Goal: Information Seeking & Learning: Learn about a topic

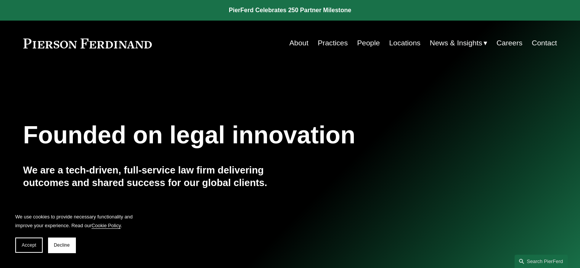
click at [370, 44] on link "People" at bounding box center [368, 43] width 23 height 14
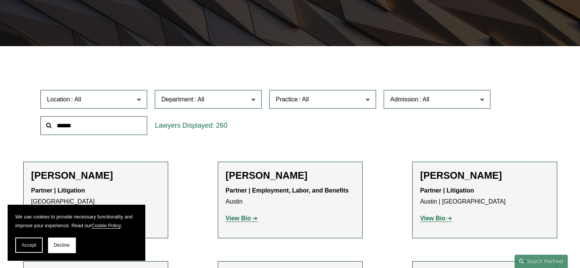
scroll to position [193, 0]
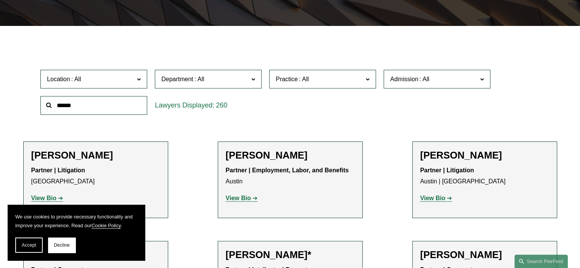
click at [101, 110] on input "text" at bounding box center [93, 105] width 107 height 19
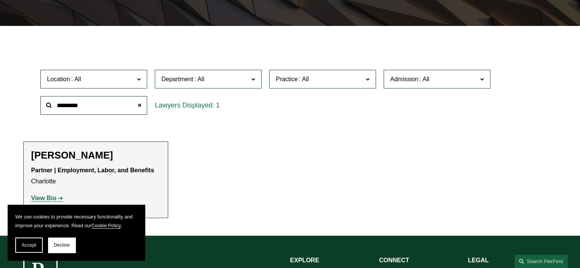
click at [53, 155] on h2 "Jill S. Stricklin" at bounding box center [95, 156] width 129 height 12
click at [41, 198] on strong "View Bio" at bounding box center [43, 198] width 25 height 6
click at [87, 100] on input "*********" at bounding box center [93, 105] width 107 height 19
type input "*"
click at [69, 156] on h2 "Jeffry W. Duffy" at bounding box center [95, 156] width 129 height 12
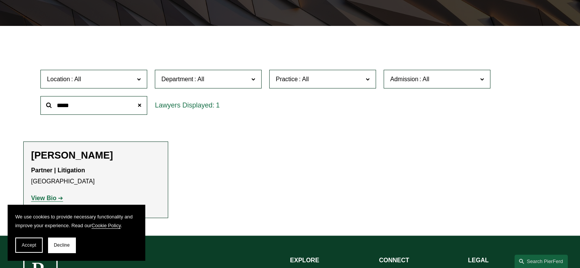
click at [43, 197] on strong "View Bio" at bounding box center [43, 198] width 25 height 6
click at [74, 105] on input "*****" at bounding box center [93, 105] width 107 height 19
drag, startPoint x: 74, startPoint y: 105, endPoint x: 3, endPoint y: 102, distance: 71.0
click at [3, 102] on div "Filter Location All Atlanta Austin Boston Charlotte Chicago Cincinnati Clevelan…" at bounding box center [290, 136] width 580 height 198
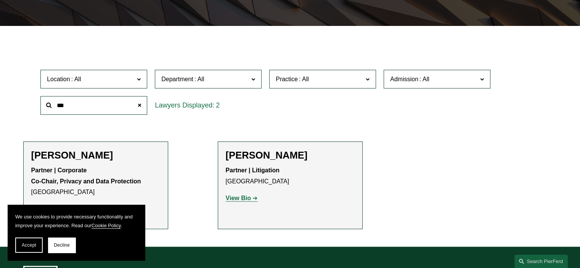
click at [247, 155] on h2 "Andrea L. Kim" at bounding box center [290, 156] width 129 height 12
click at [240, 200] on strong "View Bio" at bounding box center [238, 198] width 25 height 6
click at [54, 64] on ul "Filter Location All Atlanta Austin Boston Charlotte Chicago Cincinnati Clevelan…" at bounding box center [290, 136] width 569 height 186
click at [67, 106] on input "***" at bounding box center [93, 105] width 107 height 19
drag, startPoint x: 67, startPoint y: 106, endPoint x: 43, endPoint y: 106, distance: 24.4
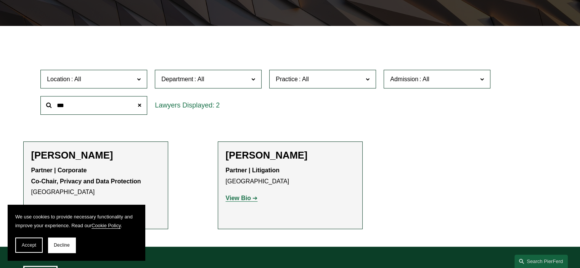
click at [43, 106] on input "***" at bounding box center [93, 105] width 107 height 19
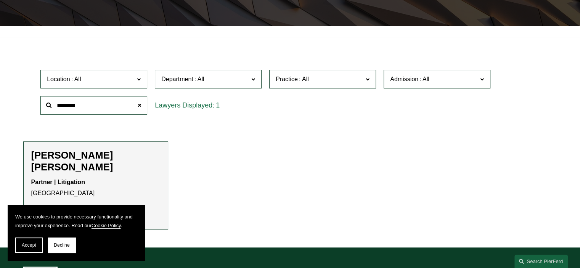
click at [64, 158] on h2 "Rebecca Muff Randolph" at bounding box center [95, 162] width 129 height 24
click at [43, 207] on strong "View Bio" at bounding box center [43, 210] width 25 height 6
click at [52, 207] on strong "View Bio" at bounding box center [43, 210] width 25 height 6
drag, startPoint x: 84, startPoint y: 105, endPoint x: 39, endPoint y: 105, distance: 45.0
click at [39, 105] on div "********" at bounding box center [94, 105] width 114 height 26
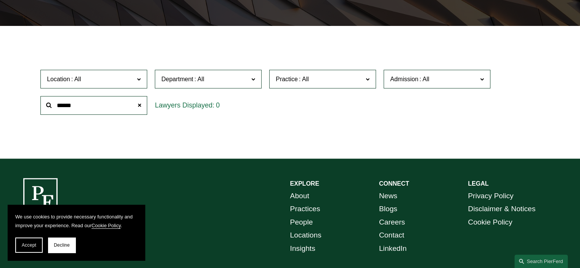
type input "******"
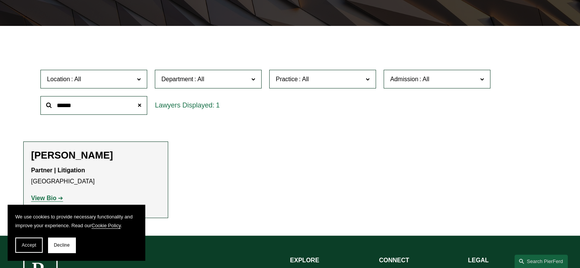
click at [45, 199] on strong "View Bio" at bounding box center [43, 198] width 25 height 6
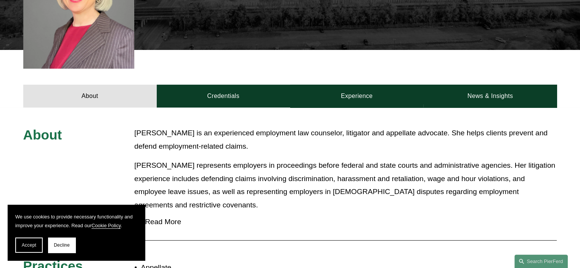
scroll to position [290, 0]
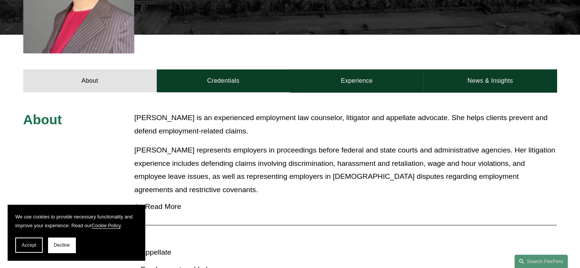
click at [139, 204] on div at bounding box center [136, 206] width 5 height 5
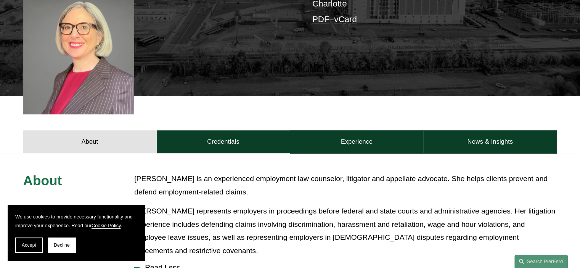
scroll to position [229, 0]
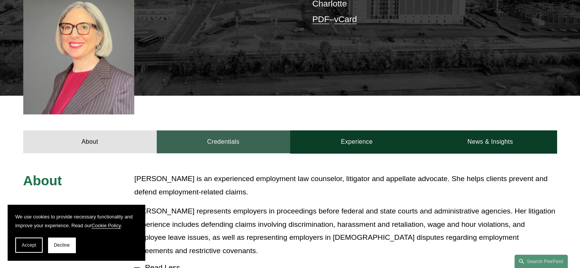
click at [232, 132] on link "Credentials" at bounding box center [224, 141] width 134 height 23
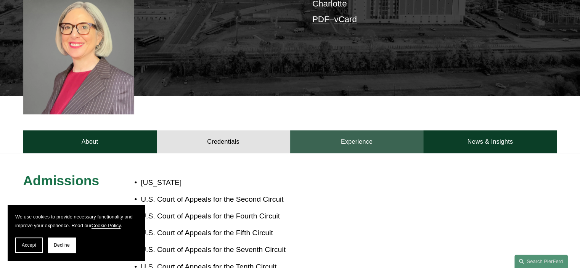
click at [345, 130] on link "Experience" at bounding box center [357, 141] width 134 height 23
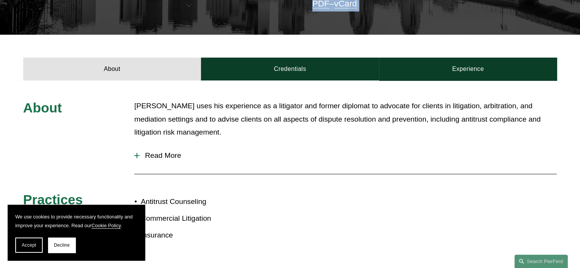
scroll to position [244, 0]
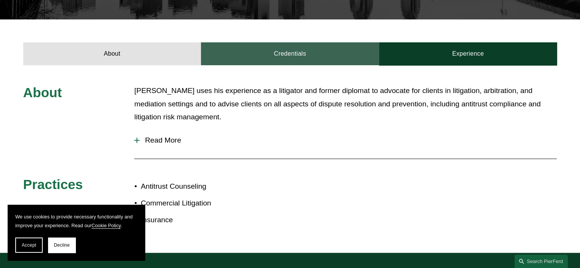
click at [293, 50] on link "Credentials" at bounding box center [290, 53] width 178 height 23
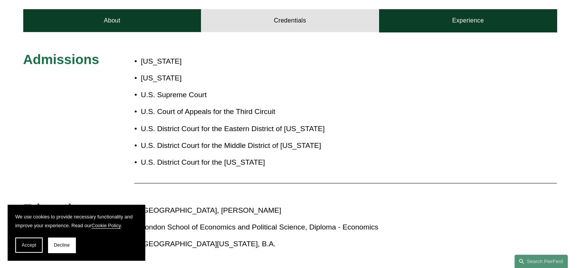
scroll to position [275, 0]
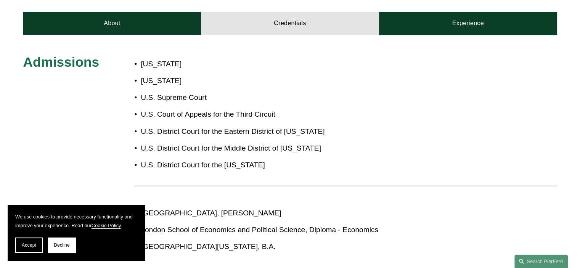
click at [306, 77] on p "[US_STATE]" at bounding box center [238, 80] width 194 height 13
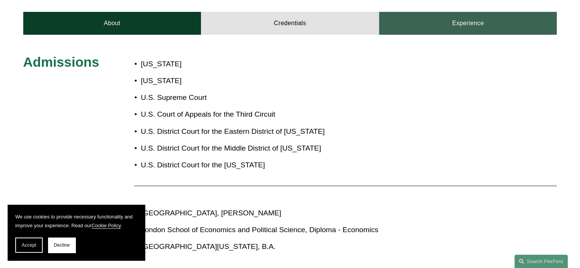
click at [450, 18] on link "Experience" at bounding box center [468, 23] width 178 height 23
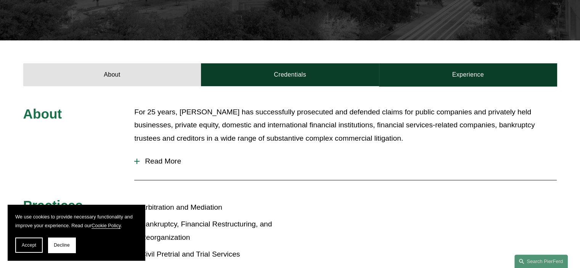
scroll to position [259, 0]
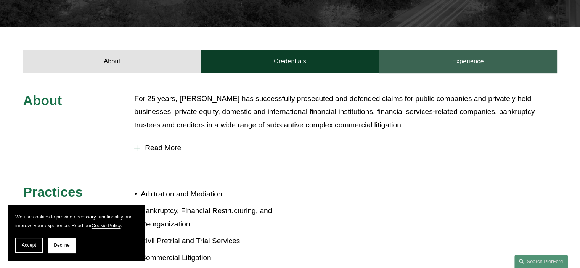
click at [473, 55] on link "Experience" at bounding box center [468, 61] width 178 height 23
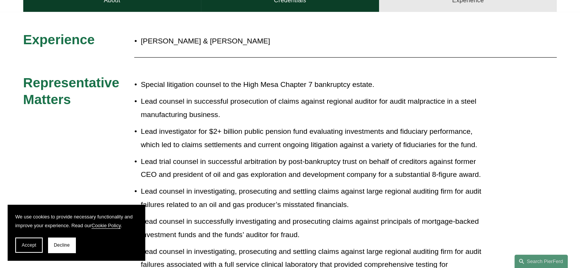
scroll to position [305, 0]
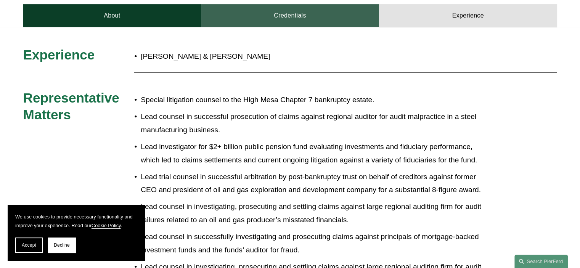
click at [286, 7] on link "Credentials" at bounding box center [290, 15] width 178 height 23
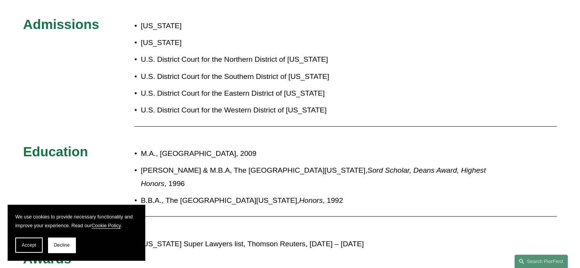
scroll to position [110, 0]
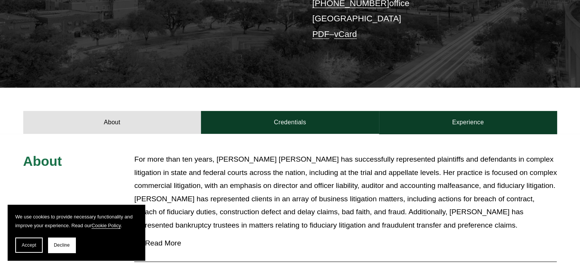
scroll to position [229, 0]
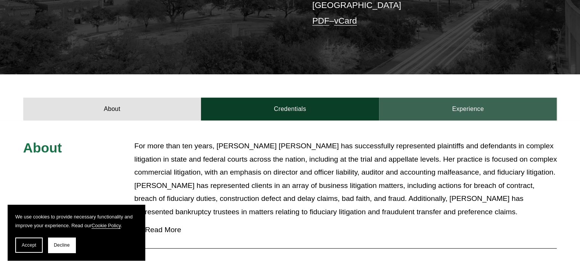
click at [459, 98] on link "Experience" at bounding box center [468, 109] width 178 height 23
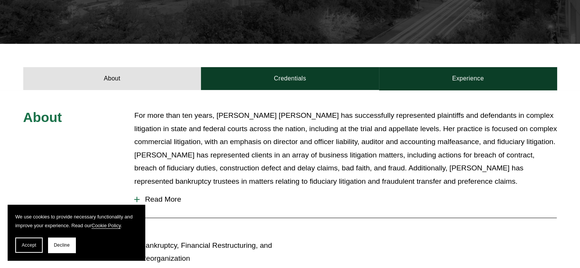
scroll to position [305, 0]
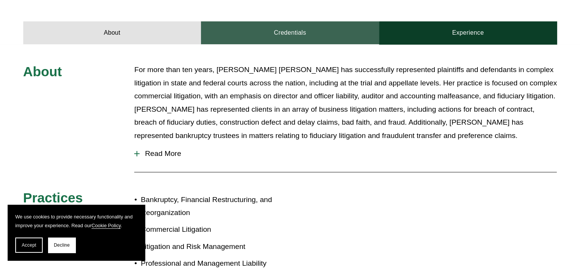
click at [285, 21] on link "Credentials" at bounding box center [290, 32] width 178 height 23
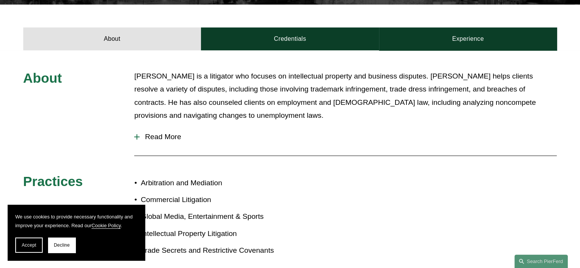
scroll to position [275, 0]
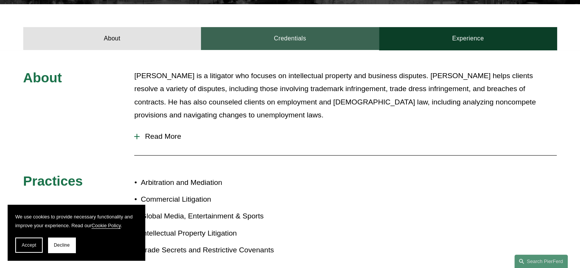
click at [295, 32] on link "Credentials" at bounding box center [290, 38] width 178 height 23
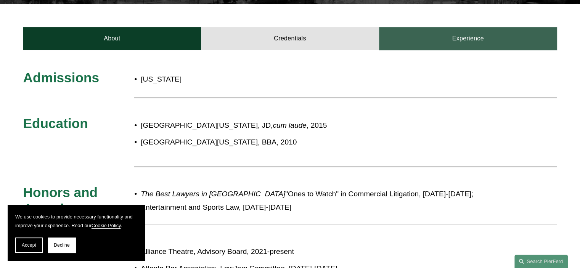
click at [409, 37] on link "Experience" at bounding box center [468, 38] width 178 height 23
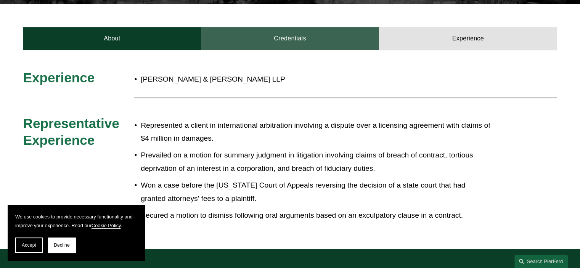
click at [307, 27] on link "Credentials" at bounding box center [290, 38] width 178 height 23
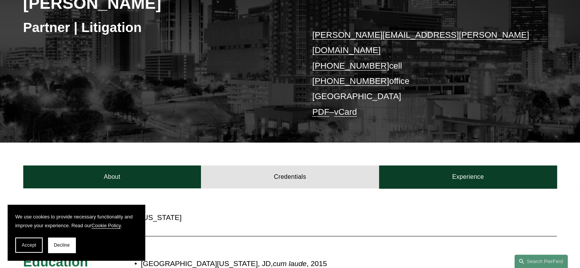
scroll to position [0, 0]
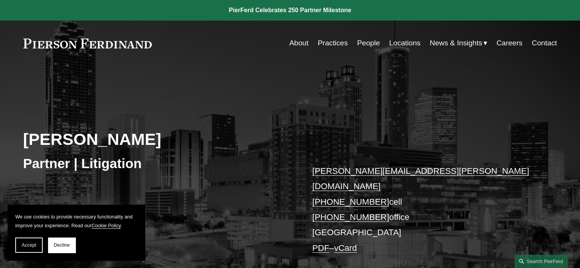
click at [362, 44] on link "People" at bounding box center [368, 43] width 23 height 14
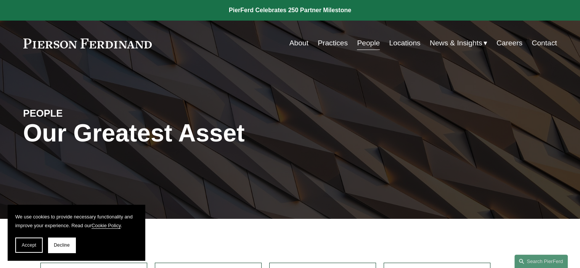
click at [0, 0] on span "News" at bounding box center [0, 0] width 0 height 0
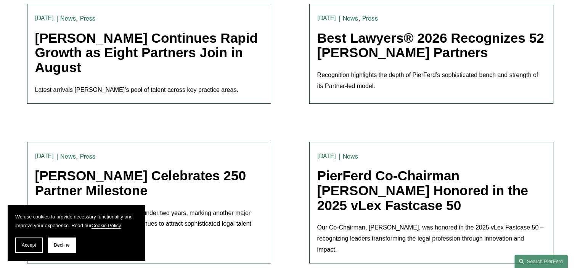
scroll to position [244, 0]
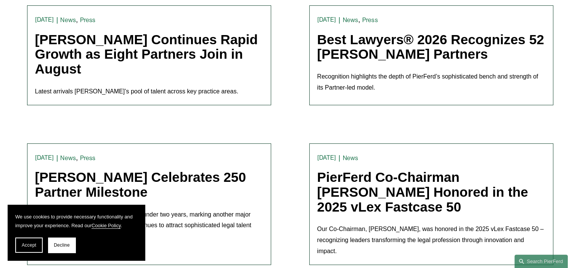
click at [140, 51] on link "[PERSON_NAME] Continues Rapid Growth as Eight Partners Join in August" at bounding box center [146, 54] width 223 height 44
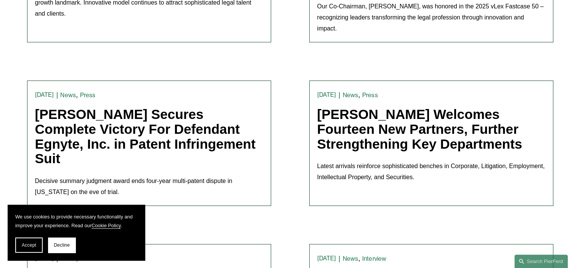
scroll to position [472, 0]
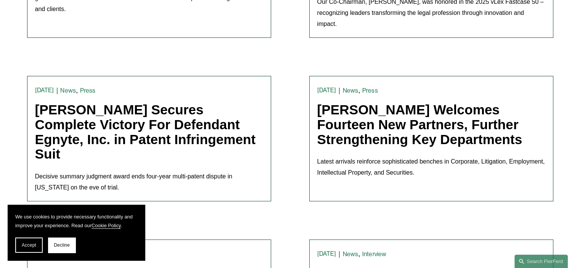
click at [434, 126] on link "Pierson Ferdinand Welcomes Fourteen New Partners, Further Strengthening Key Dep…" at bounding box center [419, 124] width 205 height 44
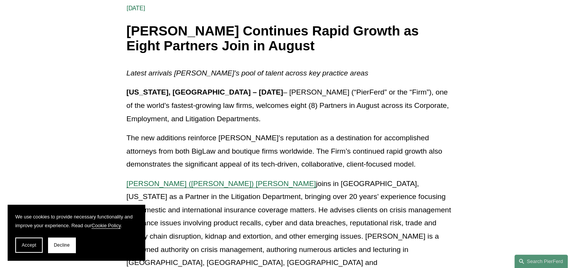
scroll to position [122, 0]
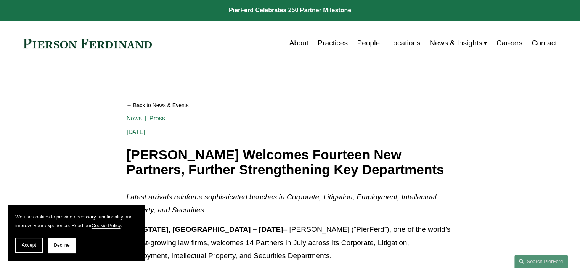
click at [372, 45] on link "People" at bounding box center [368, 43] width 23 height 14
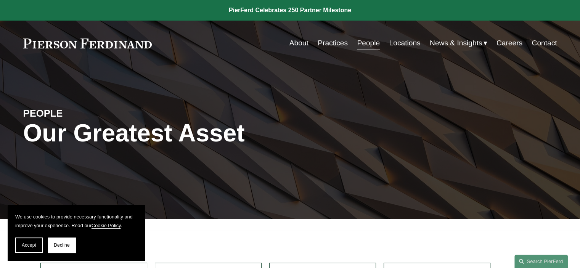
click at [67, 239] on button "Decline" at bounding box center [61, 245] width 27 height 15
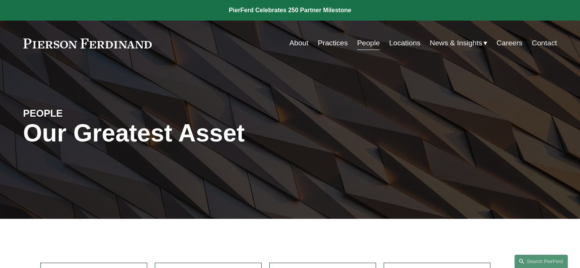
click at [506, 74] on div "PEOPLE Our Greatest Asset" at bounding box center [290, 142] width 580 height 153
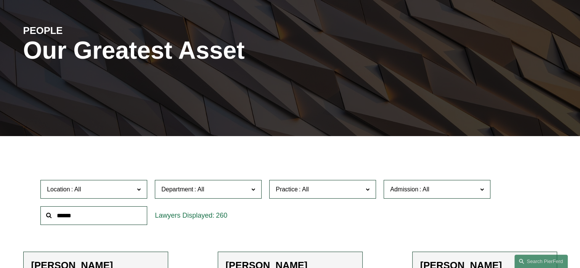
scroll to position [137, 0]
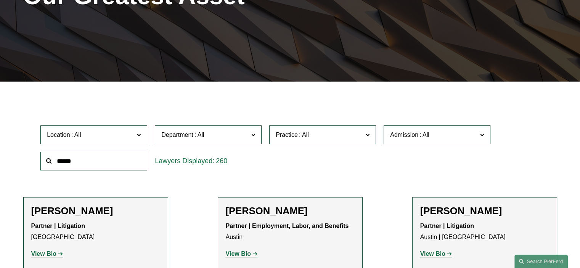
click at [87, 163] on input "text" at bounding box center [93, 161] width 107 height 19
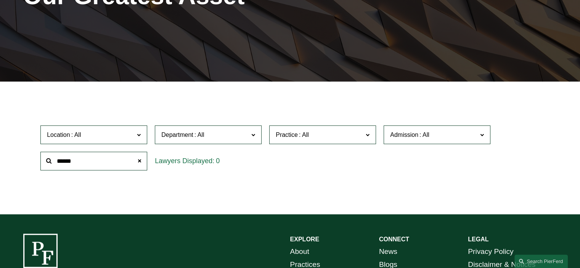
type input "******"
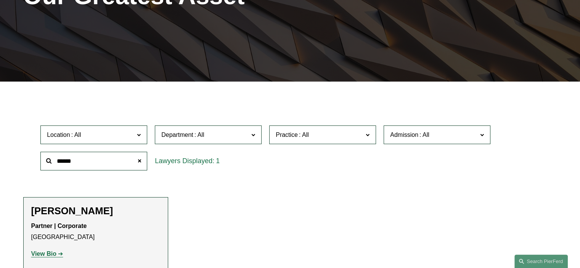
click at [46, 256] on strong "View Bio" at bounding box center [43, 254] width 25 height 6
